Goal: Task Accomplishment & Management: Manage account settings

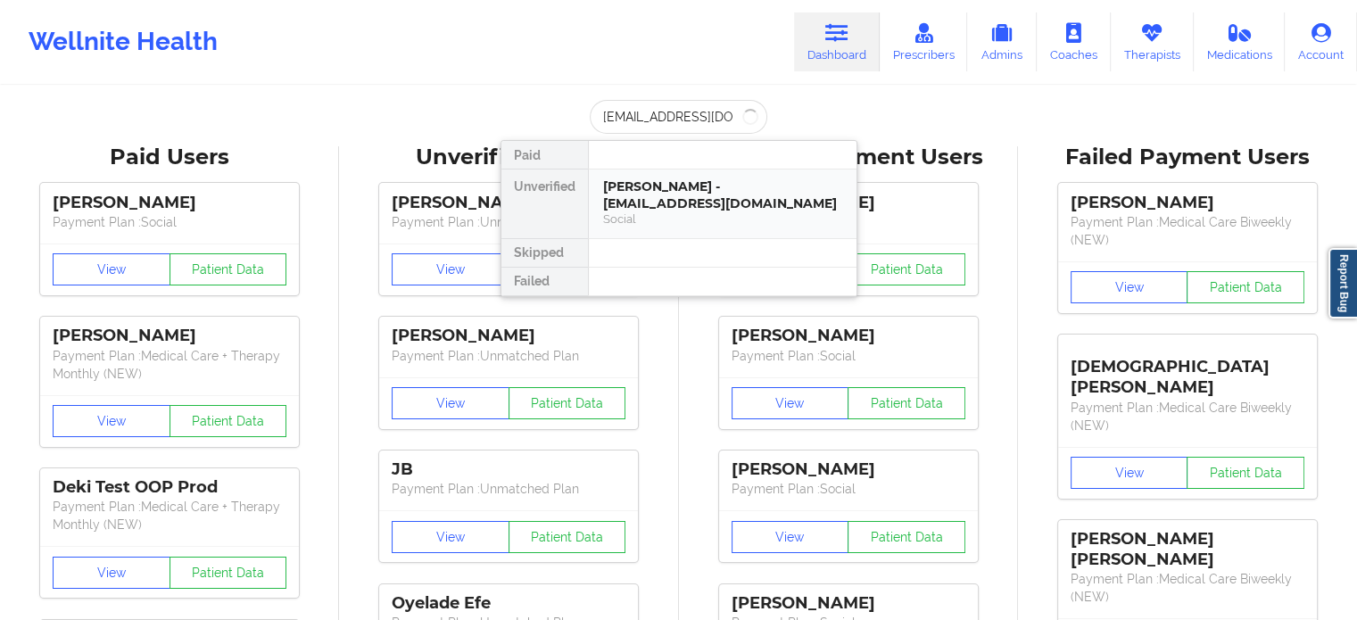
scroll to position [0, 46]
click at [710, 203] on div "[PERSON_NAME] - [EMAIL_ADDRESS][DOMAIN_NAME]" at bounding box center [722, 194] width 239 height 33
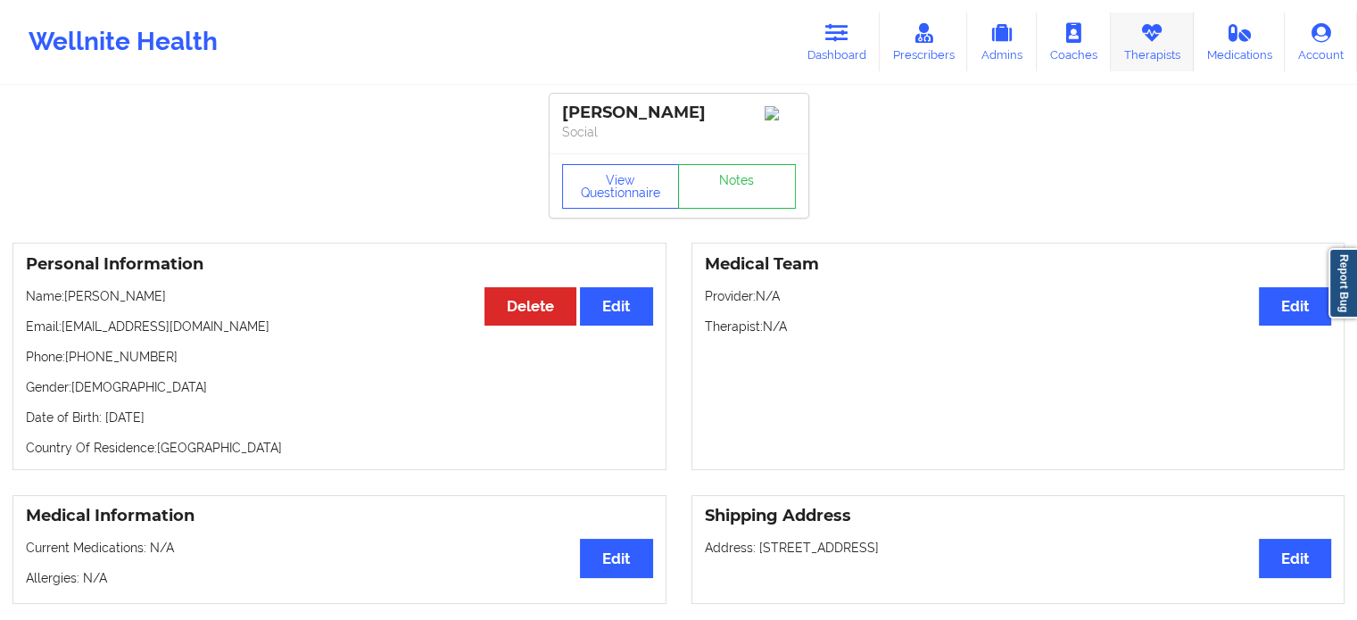
click at [1133, 35] on link "Therapists" at bounding box center [1152, 41] width 83 height 59
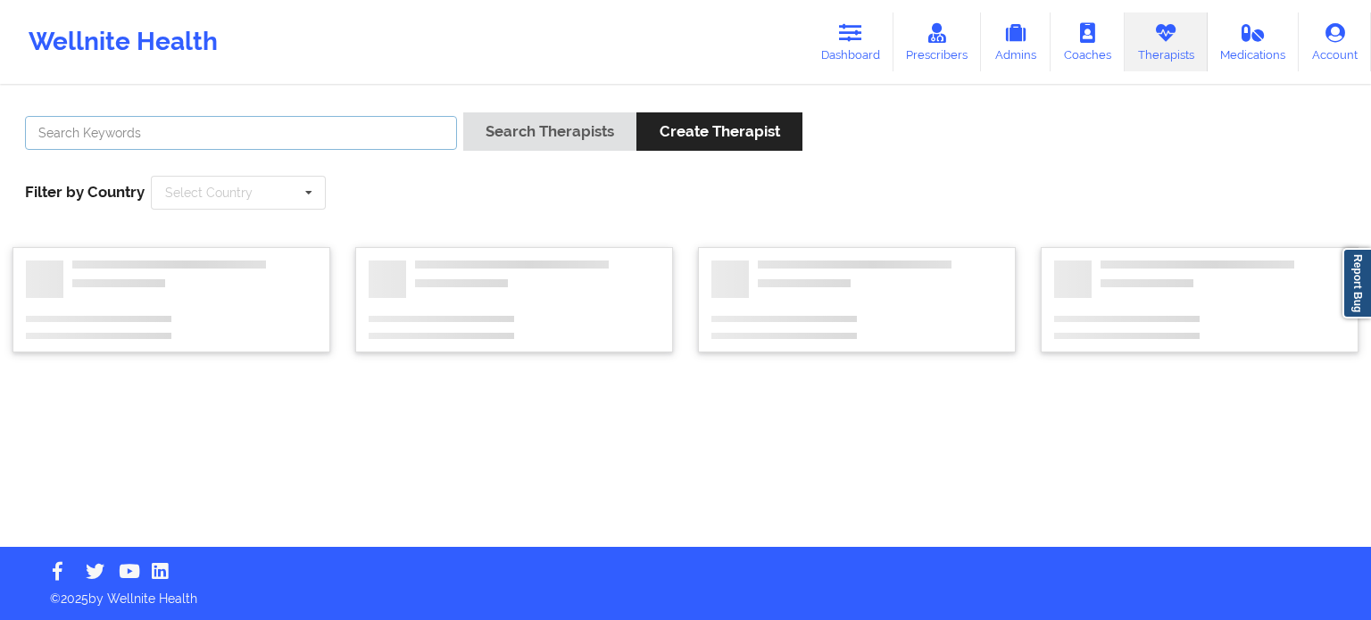
click at [331, 142] on input "text" at bounding box center [241, 133] width 432 height 34
type input "[PERSON_NAME]"
click at [463, 112] on button "Search Therapists" at bounding box center [549, 131] width 173 height 38
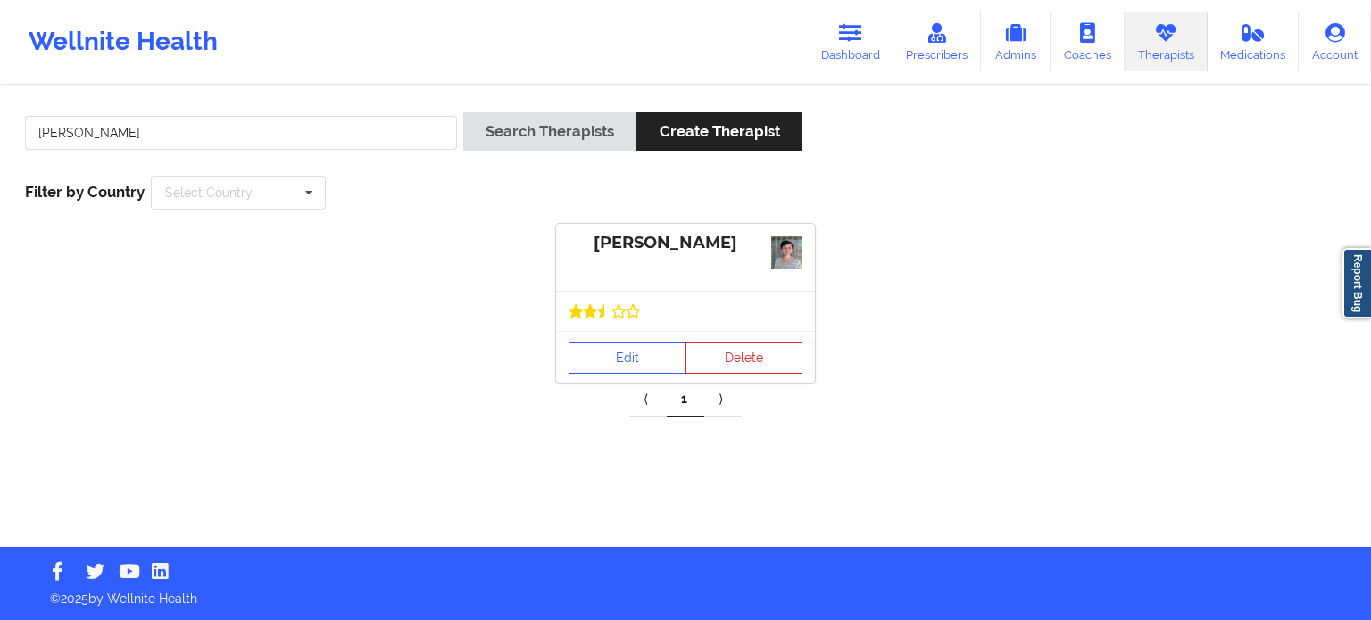
click at [621, 336] on div "Edit Delete" at bounding box center [685, 357] width 259 height 52
click at [621, 352] on link "Edit" at bounding box center [627, 358] width 118 height 32
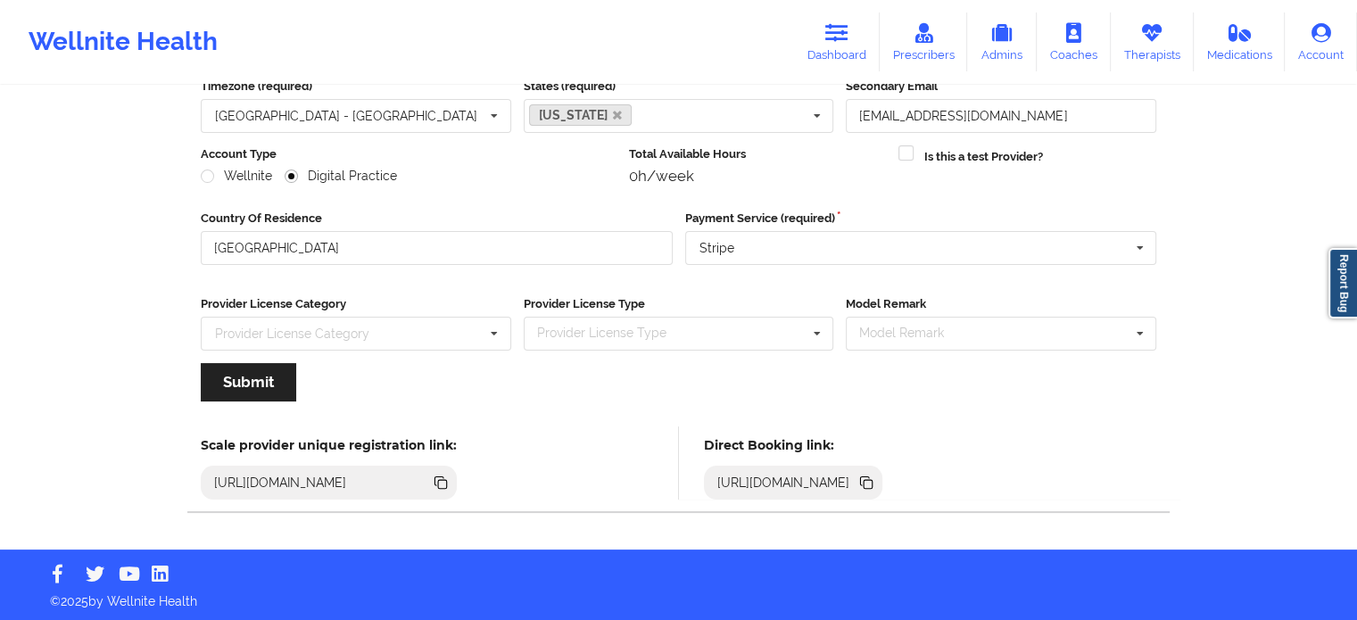
scroll to position [178, 0]
click at [870, 480] on icon at bounding box center [865, 480] width 9 height 9
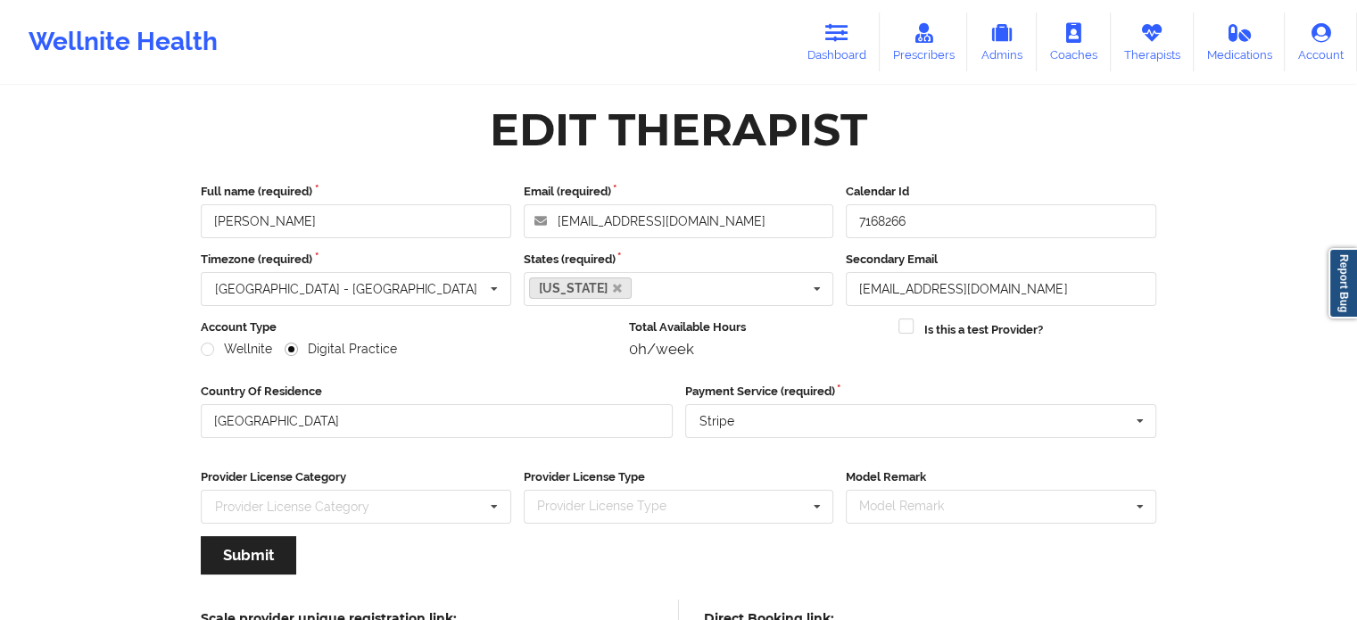
scroll to position [0, 0]
